Goal: Task Accomplishment & Management: Manage account settings

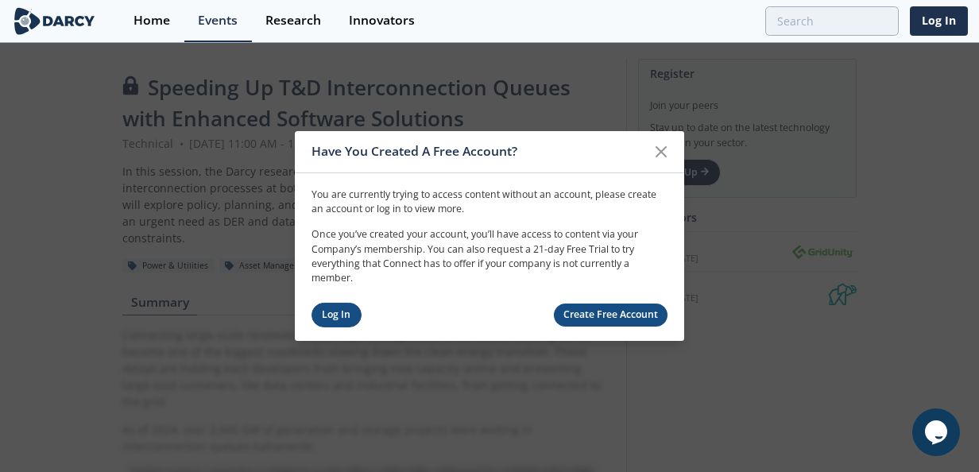
click at [350, 305] on link "Log In" at bounding box center [336, 315] width 50 height 25
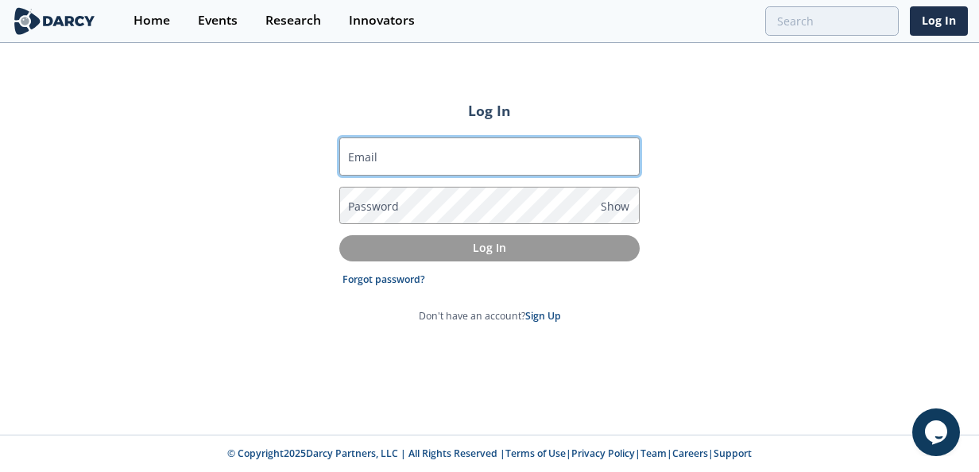
click at [443, 165] on input "Email" at bounding box center [489, 156] width 300 height 38
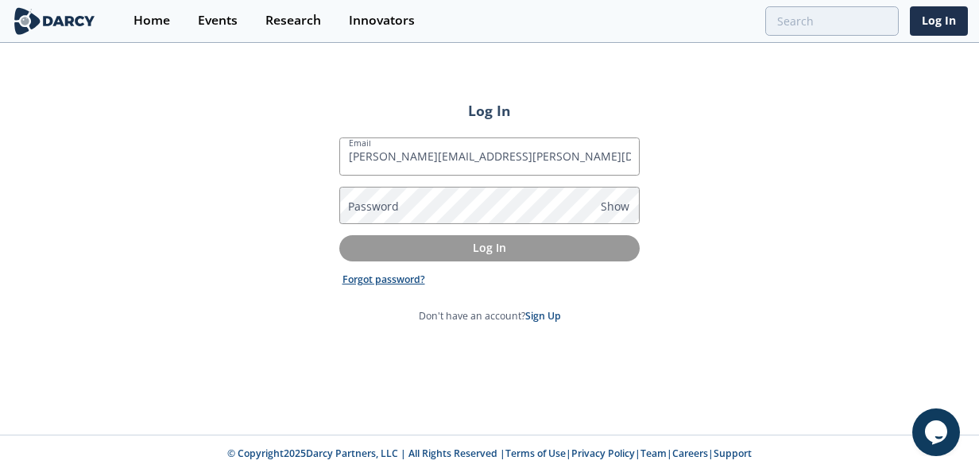
type input "[PERSON_NAME][EMAIL_ADDRESS][PERSON_NAME][DOMAIN_NAME]"
click at [381, 278] on link "Forgot password?" at bounding box center [383, 280] width 83 height 14
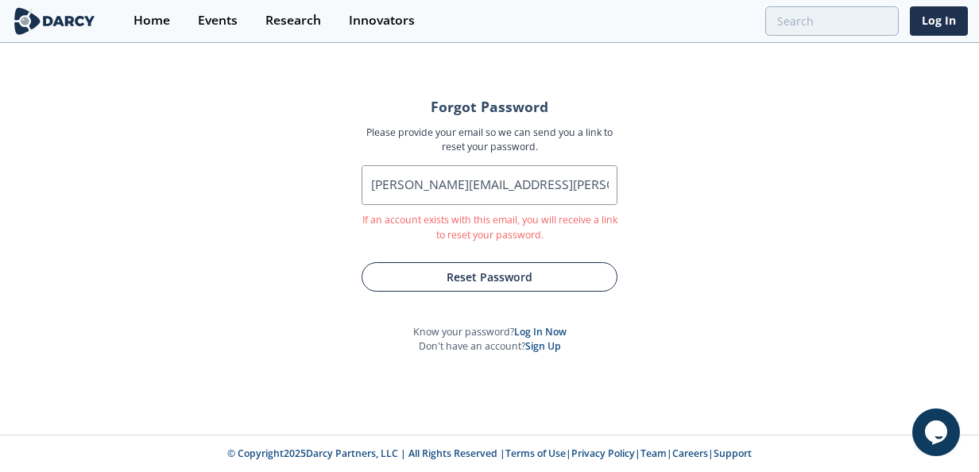
click at [462, 275] on button "Reset Password" at bounding box center [489, 276] width 256 height 29
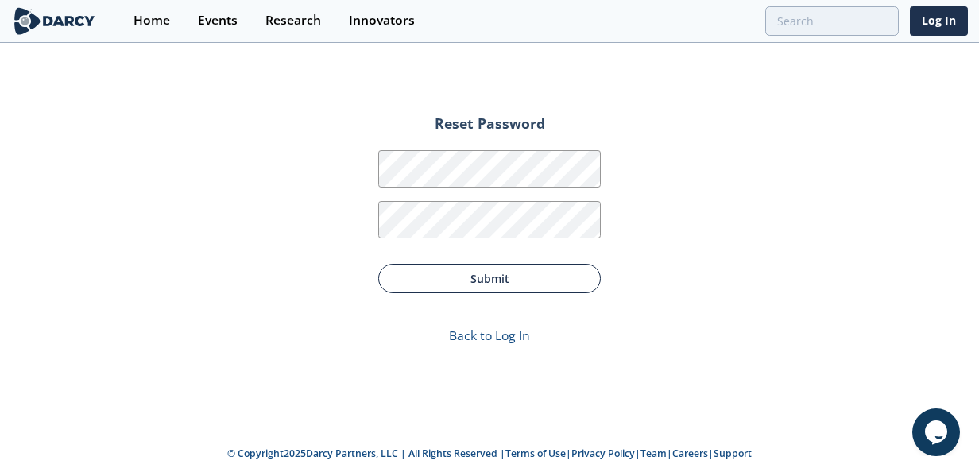
click at [526, 271] on button "Submit" at bounding box center [489, 278] width 222 height 29
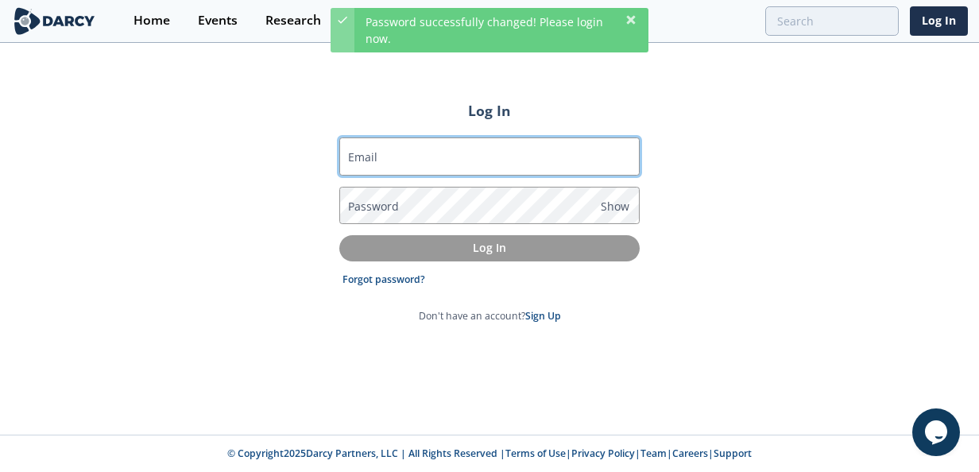
click at [458, 167] on input "Email" at bounding box center [489, 156] width 300 height 38
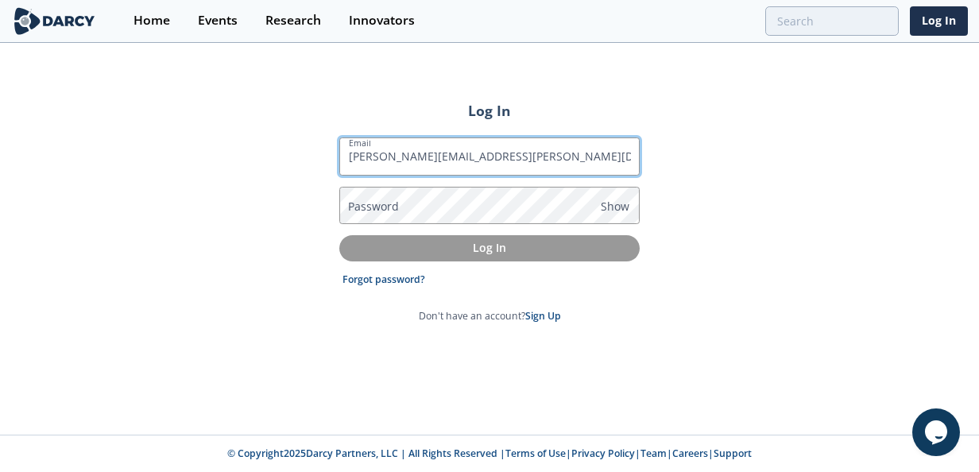
type input "[PERSON_NAME][EMAIL_ADDRESS][PERSON_NAME][DOMAIN_NAME]"
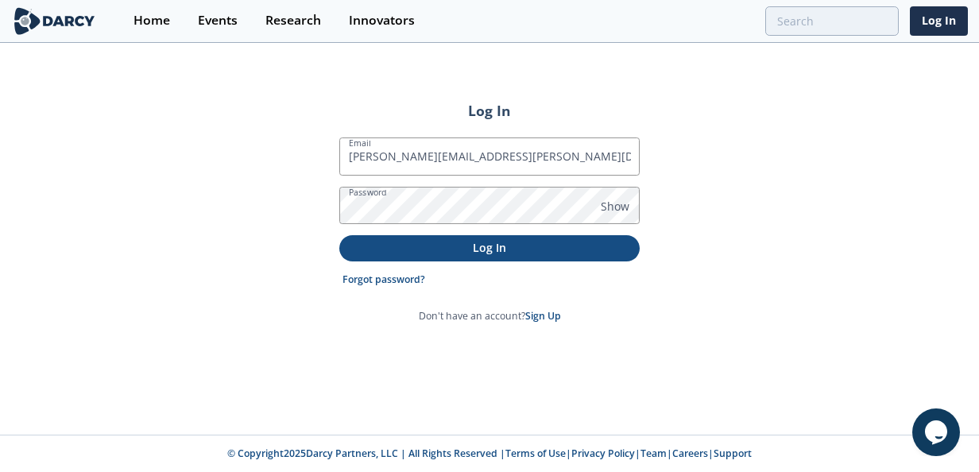
click at [497, 245] on p "Log In" at bounding box center [489, 247] width 278 height 17
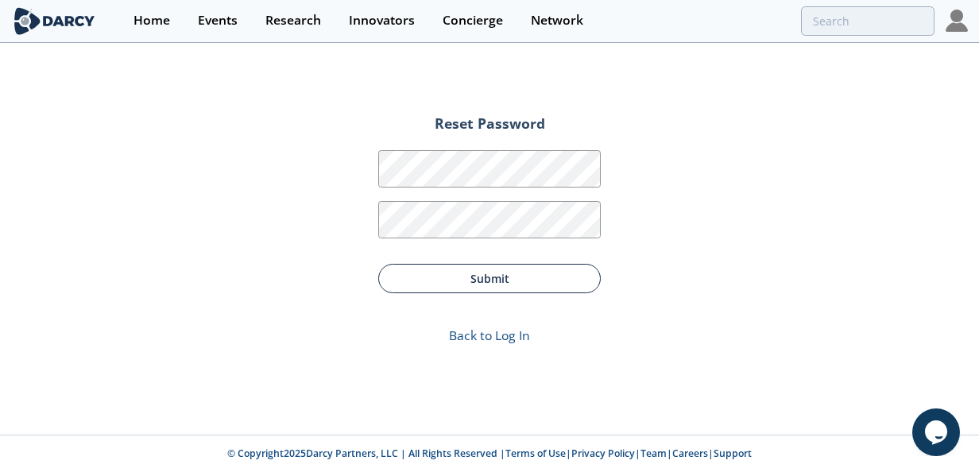
click at [495, 276] on button "Submit" at bounding box center [489, 278] width 222 height 29
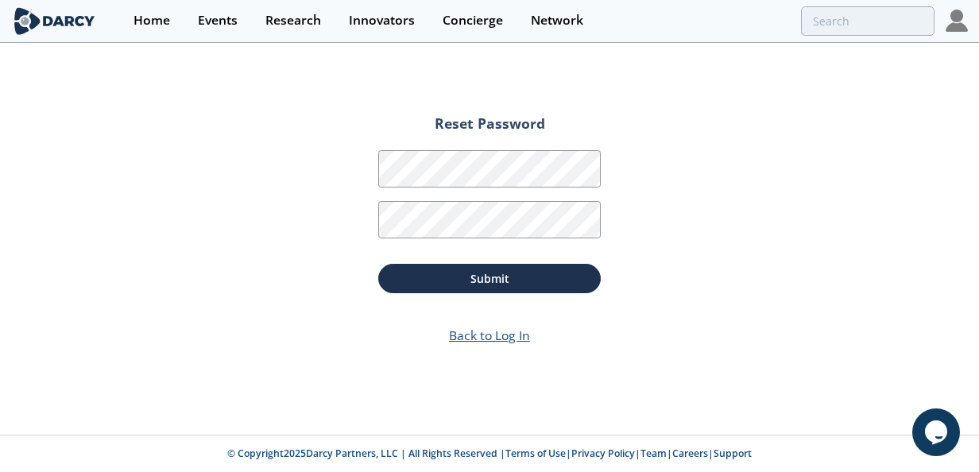
click at [497, 331] on link "Back to Log In" at bounding box center [489, 335] width 81 height 17
click at [503, 335] on link "Back to Log In" at bounding box center [489, 335] width 81 height 17
